Goal: Find specific page/section: Find specific page/section

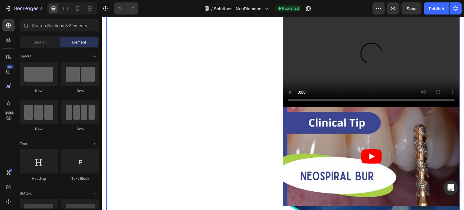
scroll to position [574, 0]
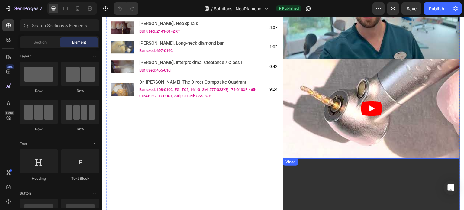
click at [355, 196] on video at bounding box center [371, 207] width 177 height 99
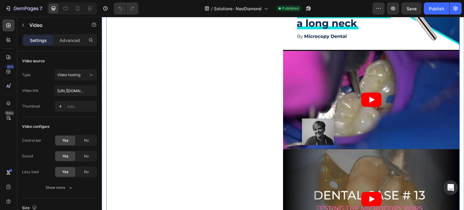
scroll to position [875, 0]
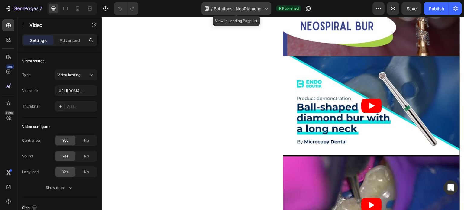
click at [239, 13] on div "/ Solutions- NeoDiamond" at bounding box center [236, 8] width 70 height 12
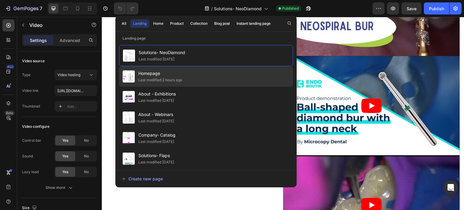
click at [175, 74] on span "Homepage" at bounding box center [160, 73] width 44 height 7
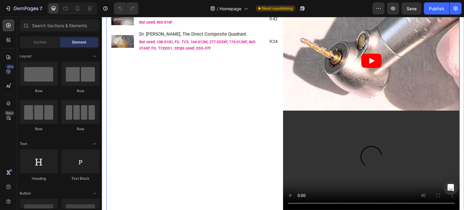
scroll to position [966, 0]
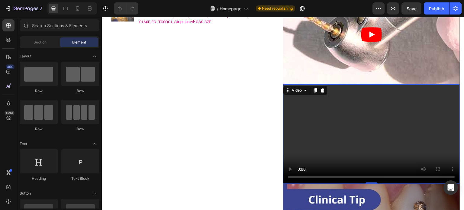
click at [311, 117] on video at bounding box center [371, 133] width 177 height 99
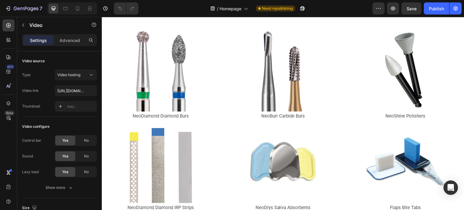
scroll to position [136, 0]
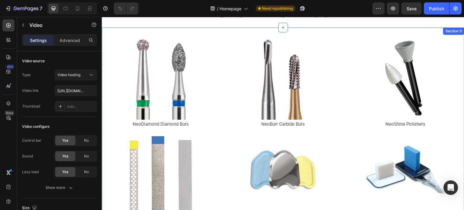
click at [114, 32] on div "Image NeoDiamond Diamond Burs Text Block Image NeoDiamond Diamond IRP Strips Te…" at bounding box center [283, 163] width 362 height 273
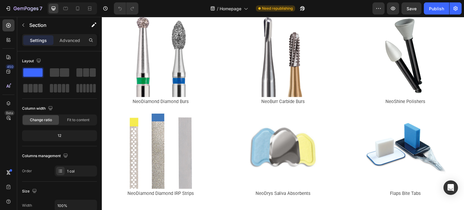
scroll to position [302, 0]
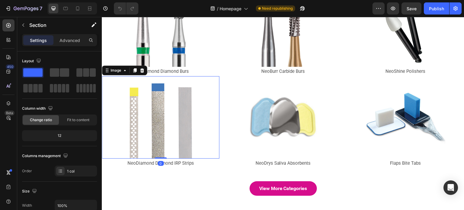
click at [132, 127] on img at bounding box center [160, 117] width 82 height 82
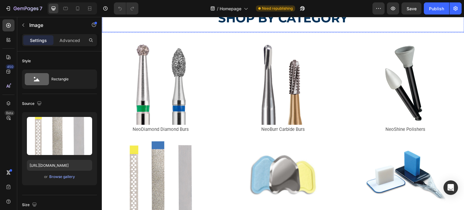
scroll to position [147, 0]
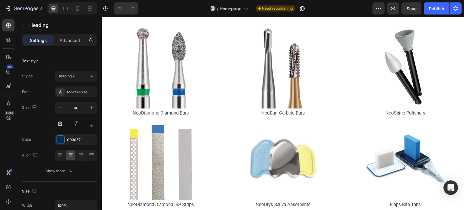
click at [265, 9] on strong "SHOP BY CATEGORY" at bounding box center [283, 1] width 130 height 15
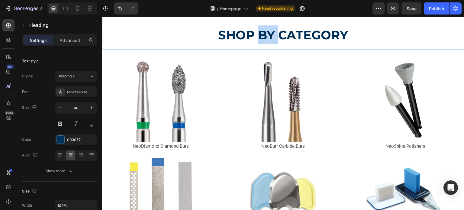
click at [255, 42] on strong "SHOP BY CATEGORY" at bounding box center [283, 34] width 130 height 15
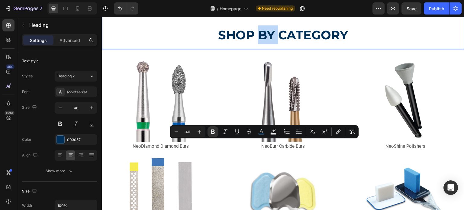
click at [255, 42] on strong "SHOP BY CATEGORY" at bounding box center [283, 34] width 130 height 15
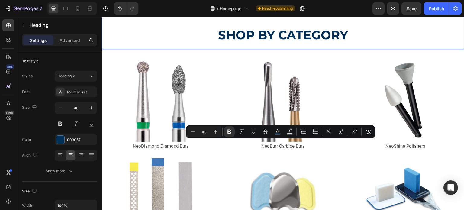
click at [225, 42] on strong "SHOP BY CATEGORY" at bounding box center [283, 34] width 130 height 15
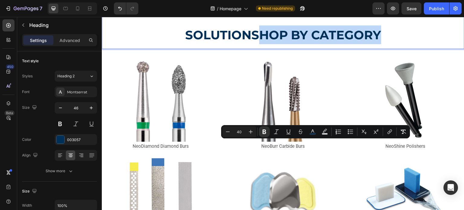
drag, startPoint x: 257, startPoint y: 147, endPoint x: 375, endPoint y: 149, distance: 118.1
click at [375, 42] on strong "SOLUTIONSHOP BY CATEGORY" at bounding box center [283, 34] width 196 height 15
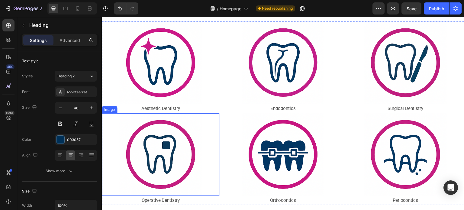
scroll to position [630, 0]
